Goal: Task Accomplishment & Management: Use online tool/utility

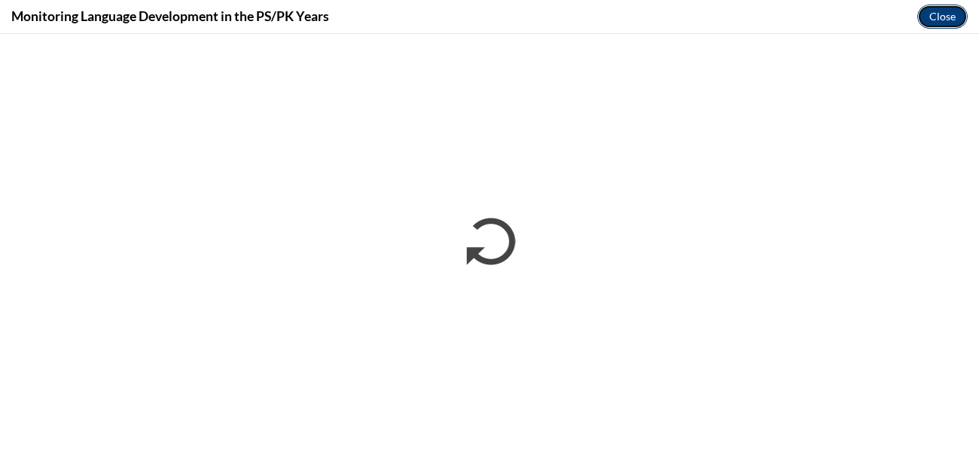
click at [940, 11] on button "Close" at bounding box center [942, 17] width 50 height 24
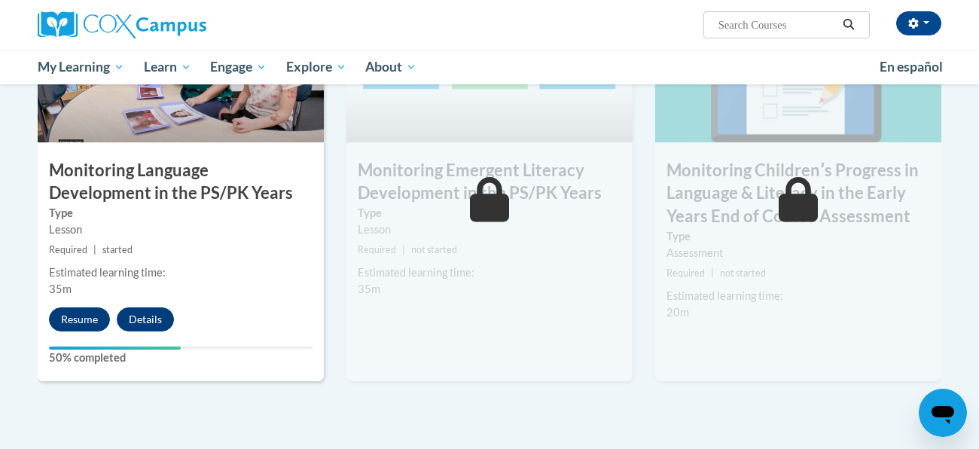
scroll to position [1310, 0]
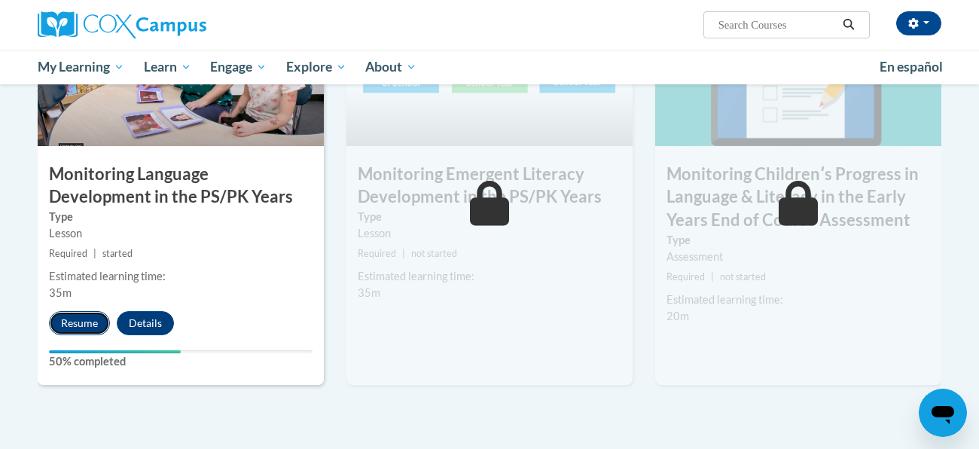
click at [72, 321] on button "Resume" at bounding box center [79, 323] width 61 height 24
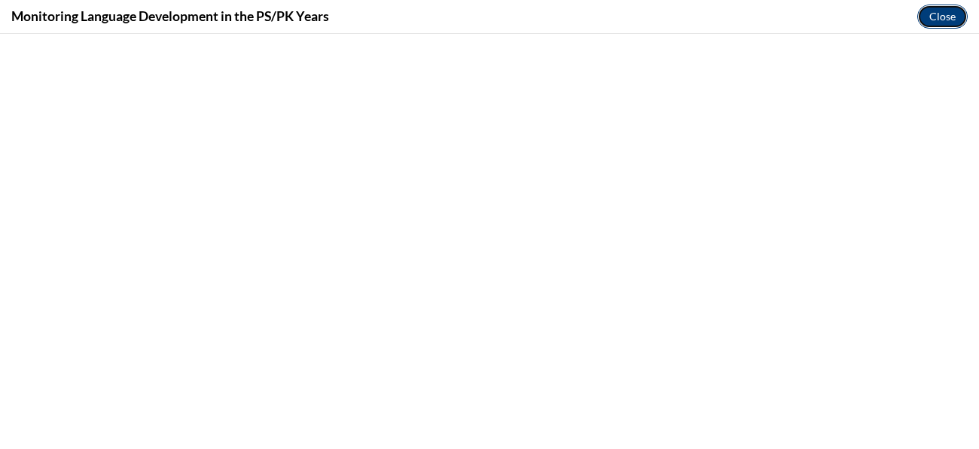
click at [940, 17] on button "Close" at bounding box center [942, 17] width 50 height 24
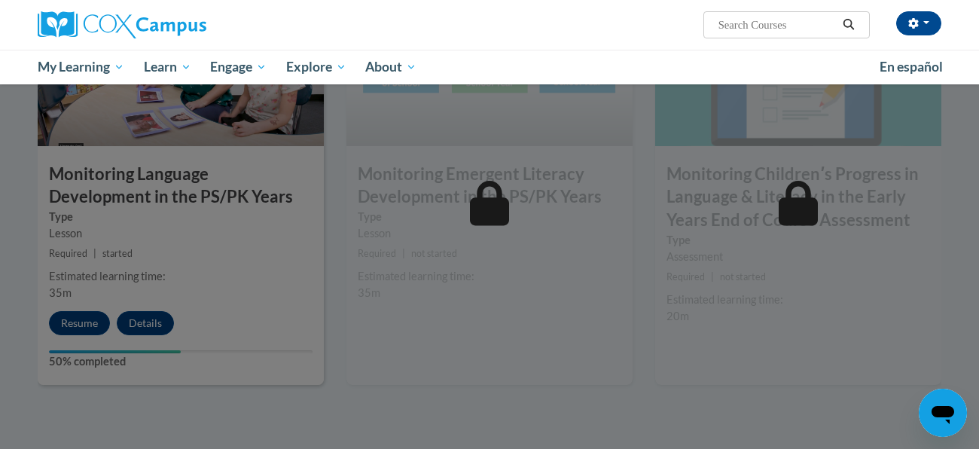
click at [79, 317] on div at bounding box center [489, 224] width 979 height 449
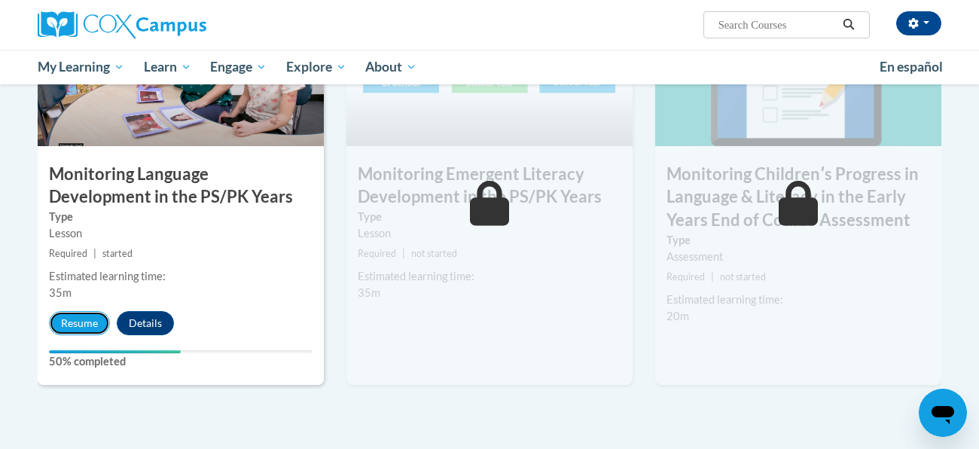
click at [79, 317] on button "Resume" at bounding box center [79, 323] width 61 height 24
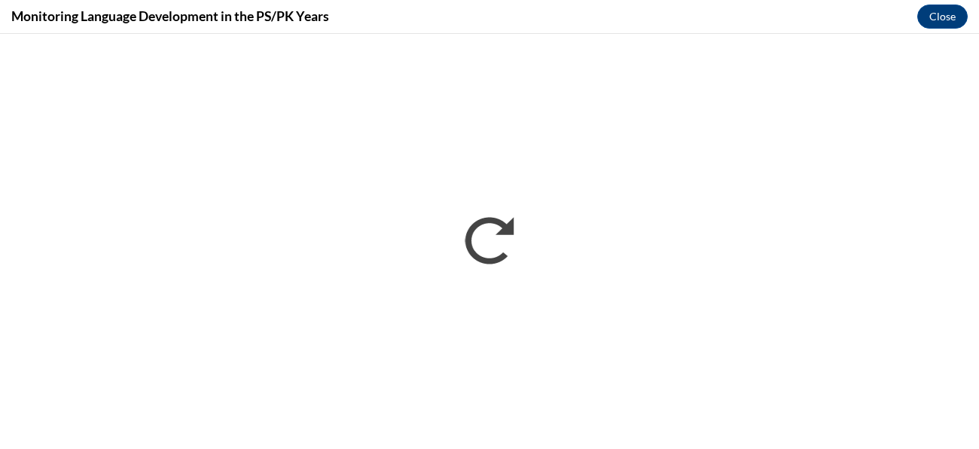
scroll to position [0, 0]
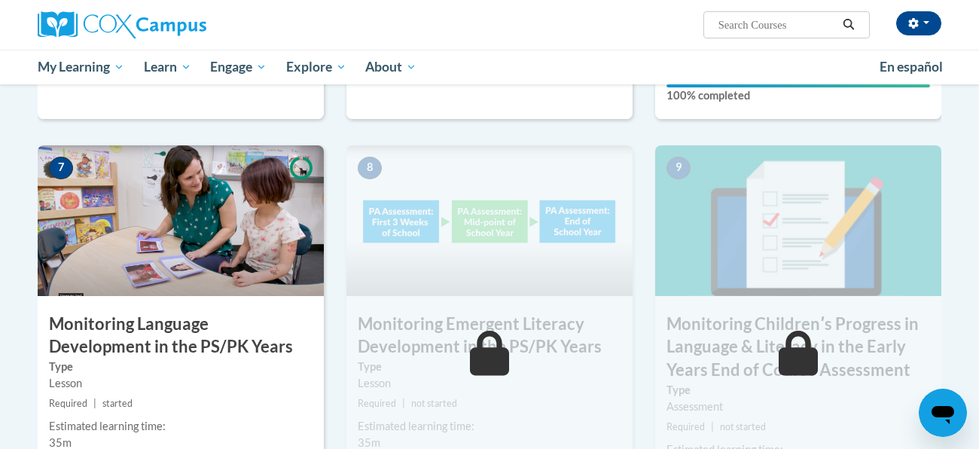
scroll to position [1167, 0]
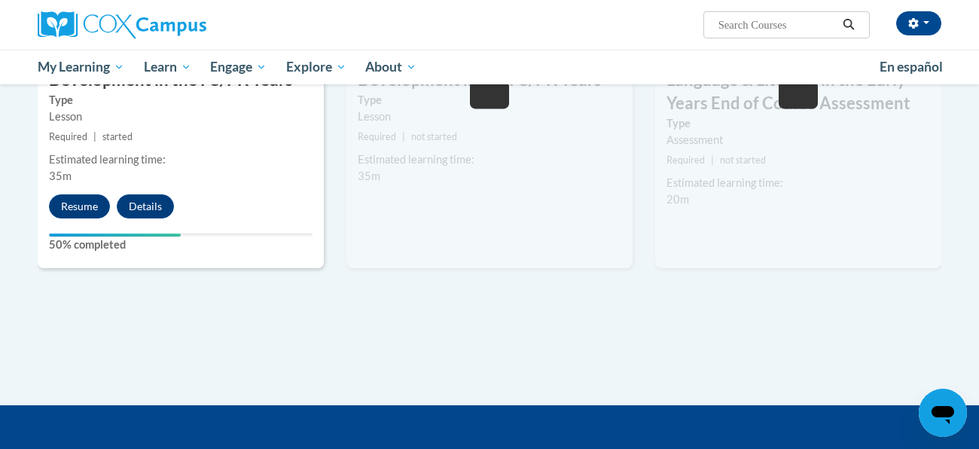
scroll to position [1460, 0]
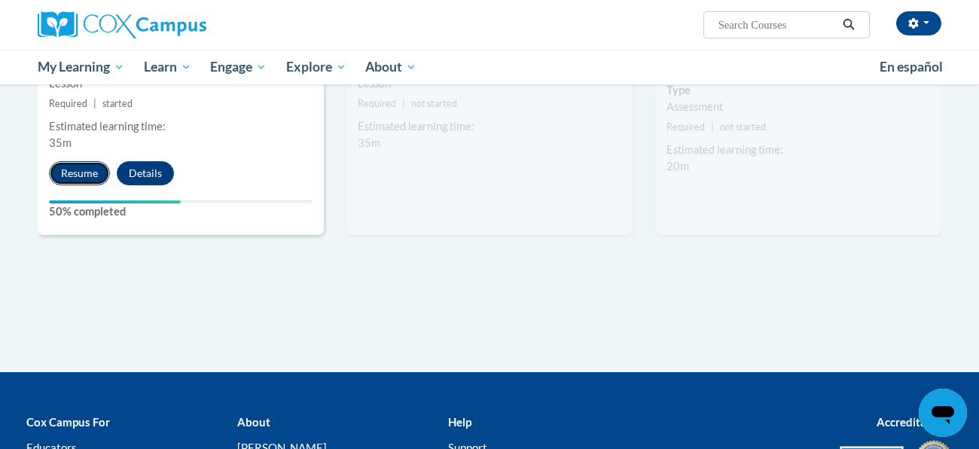
click at [84, 164] on button "Resume" at bounding box center [79, 173] width 61 height 24
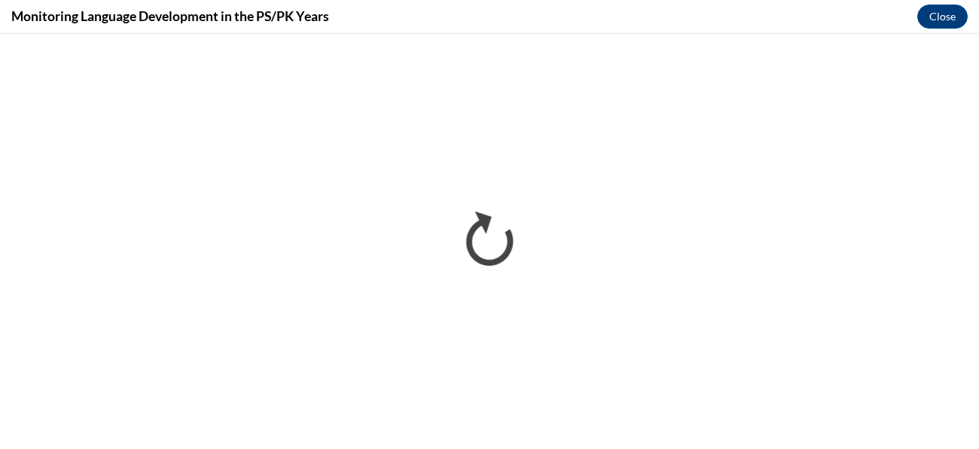
scroll to position [0, 0]
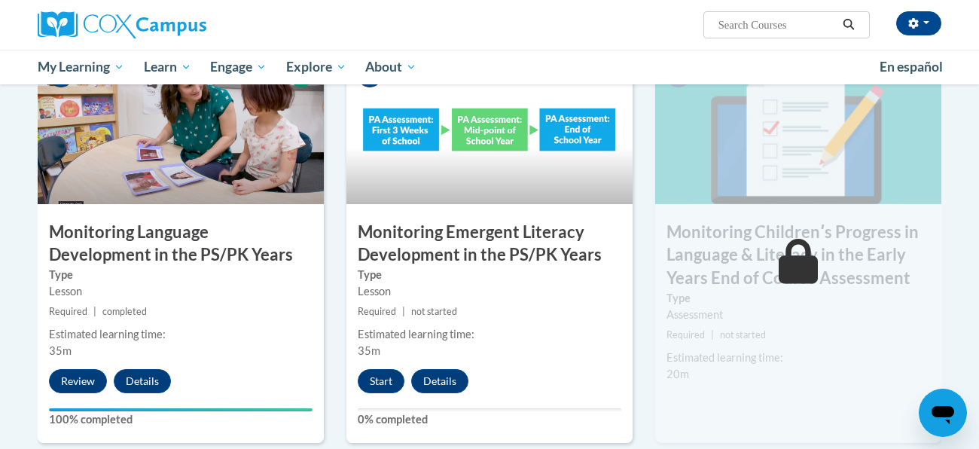
scroll to position [1268, 0]
